Goal: Find specific page/section: Find specific page/section

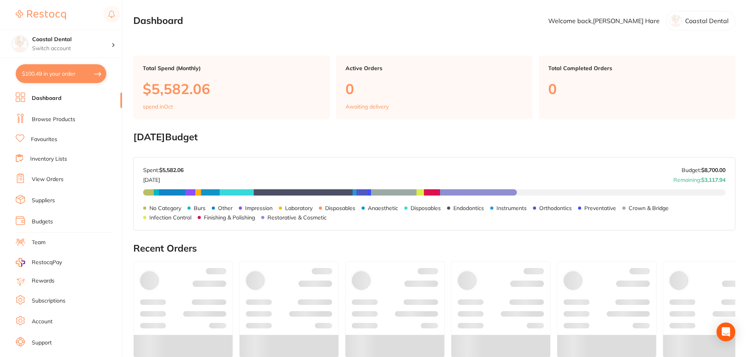
click at [45, 120] on link "Browse Products" at bounding box center [54, 120] width 44 height 8
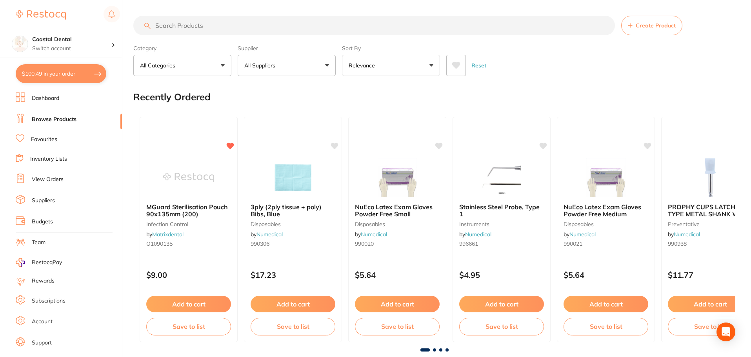
click at [228, 23] on input "search" at bounding box center [373, 26] width 481 height 20
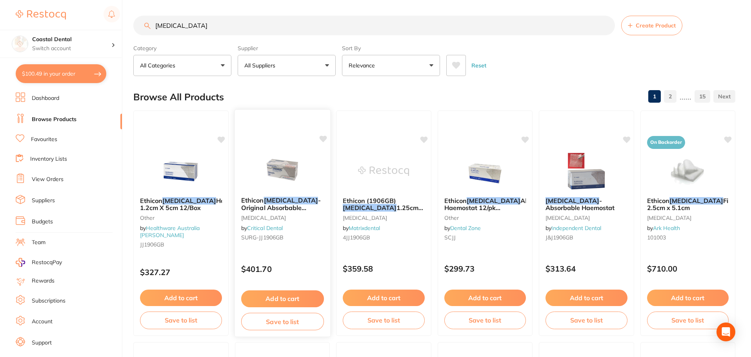
type input "[MEDICAL_DATA]"
click at [263, 171] on img at bounding box center [281, 171] width 51 height 40
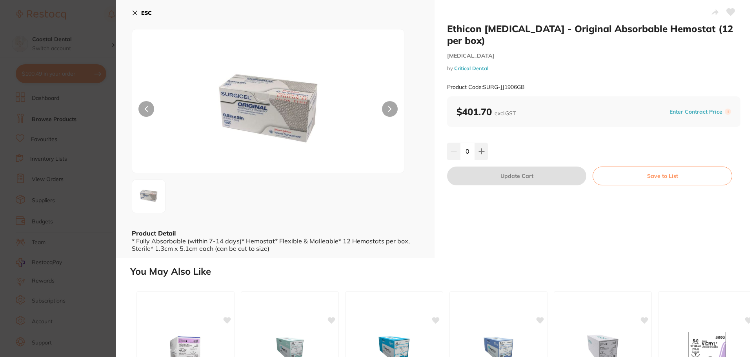
click at [138, 14] on button "ESC" at bounding box center [142, 12] width 20 height 13
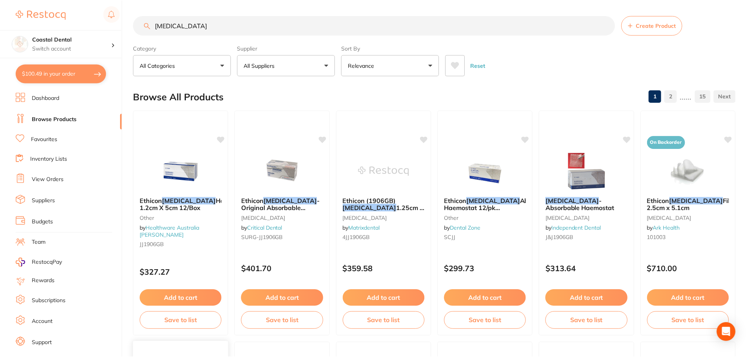
scroll to position [353, 0]
